Goal: Check status: Check status

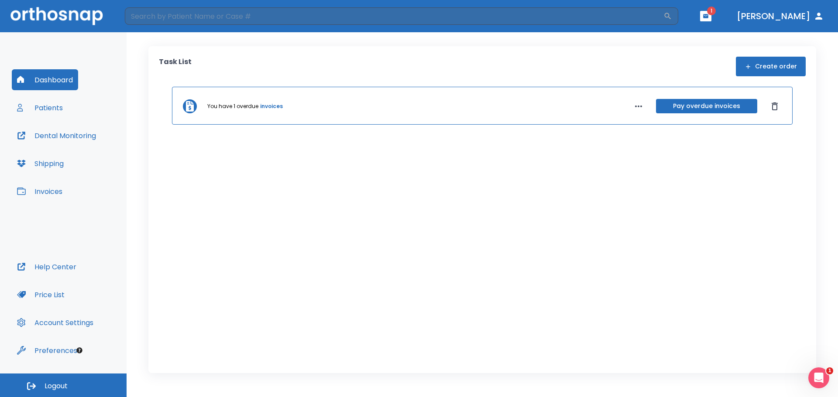
click at [708, 19] on icon "button" at bounding box center [705, 16] width 6 height 6
click at [681, 39] on li "[PERSON_NAME] 3" at bounding box center [707, 36] width 93 height 17
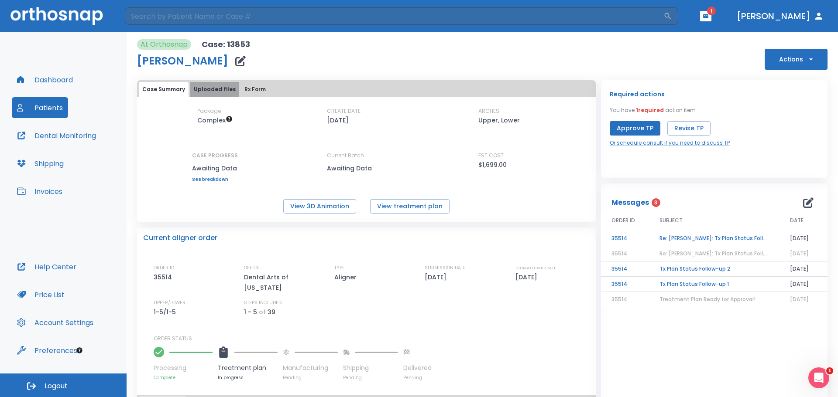
click at [218, 85] on button "Uploaded files" at bounding box center [214, 89] width 49 height 15
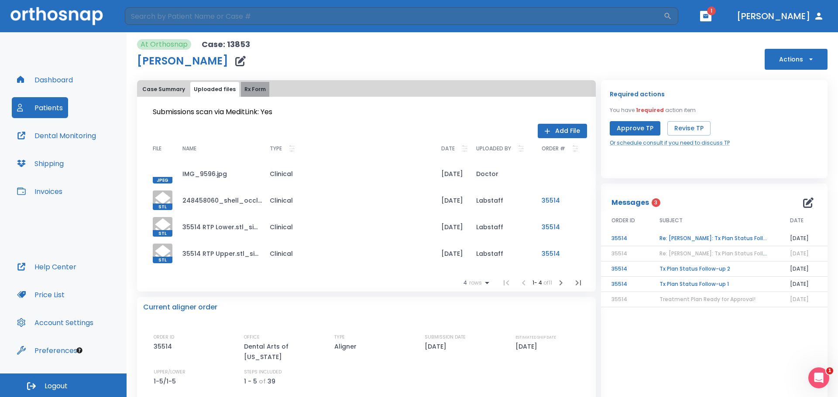
click at [253, 94] on button "Rx Form" at bounding box center [255, 89] width 28 height 15
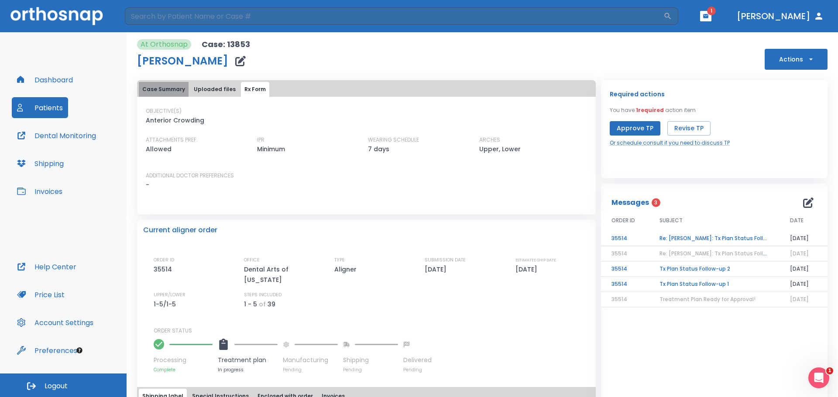
click at [170, 89] on button "Case Summary" at bounding box center [164, 89] width 50 height 15
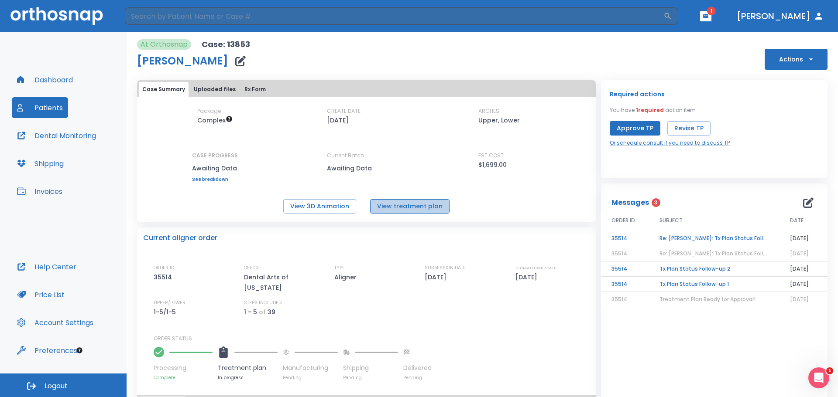
click at [414, 207] on button "View treatment plan" at bounding box center [409, 206] width 79 height 14
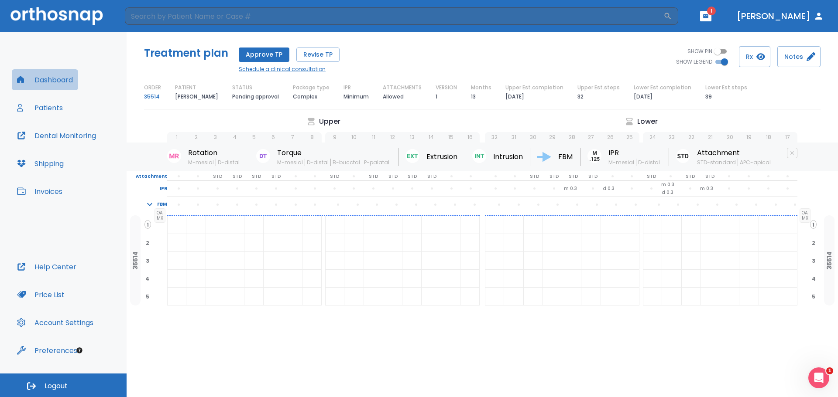
click at [65, 74] on button "Dashboard" at bounding box center [45, 79] width 66 height 21
